Goal: Complete application form

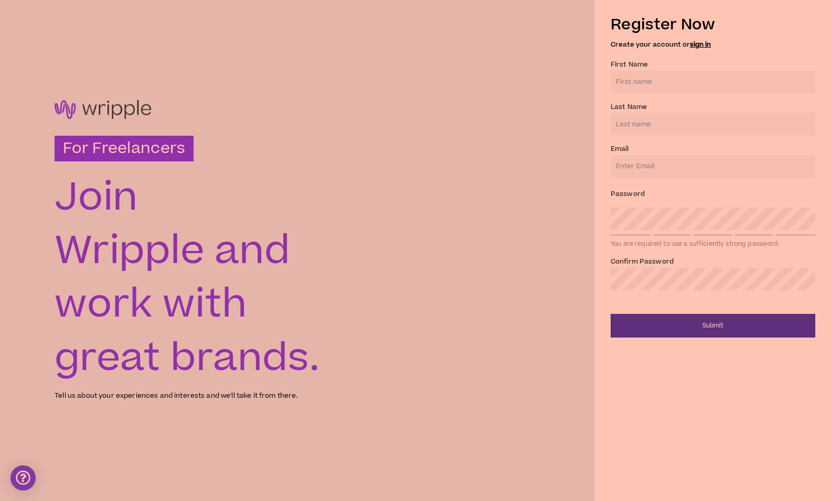
click at [640, 73] on label "First Name *" at bounding box center [628, 64] width 37 height 17
click at [640, 73] on input "First Name *" at bounding box center [712, 82] width 205 height 23
click at [645, 84] on input "First Name *" at bounding box center [712, 82] width 205 height 23
type input "[PERSON_NAME]"
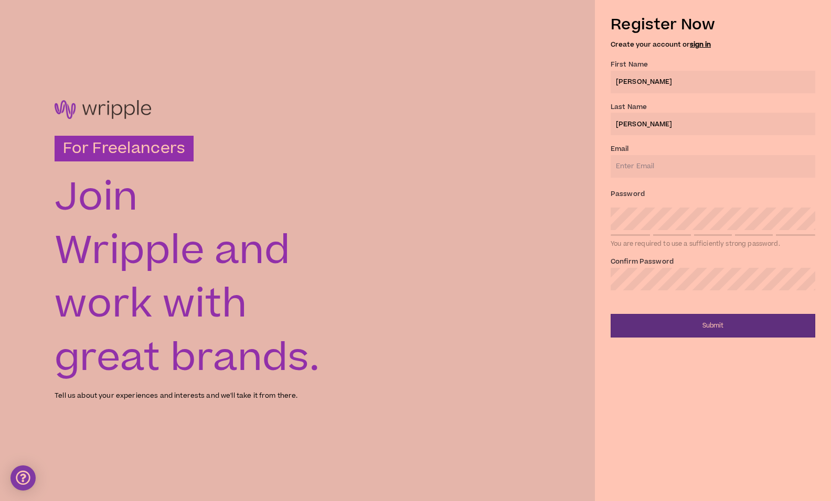
type input "[EMAIL_ADDRESS][DOMAIN_NAME]"
type input "[PERSON_NAME]"
type input "[EMAIL_ADDRESS][DOMAIN_NAME]"
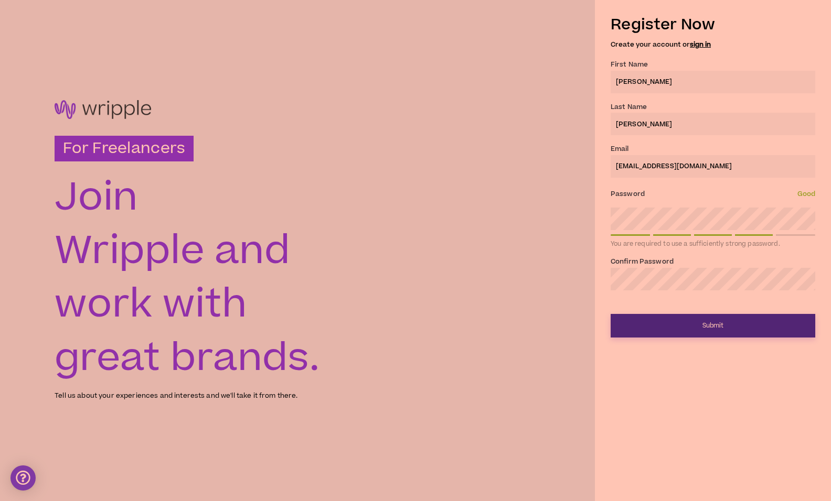
click at [652, 320] on button "Submit" at bounding box center [712, 326] width 205 height 24
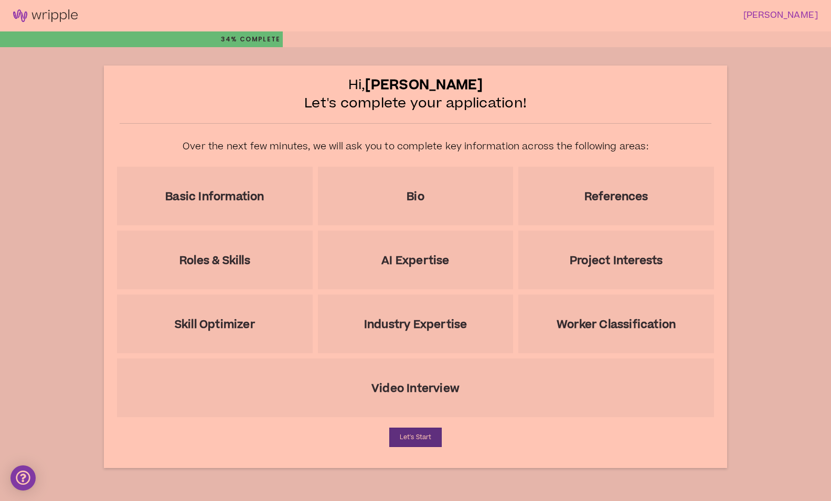
click at [199, 203] on h5 "Basic Information" at bounding box center [214, 196] width 99 height 13
